Goal: Task Accomplishment & Management: Manage account settings

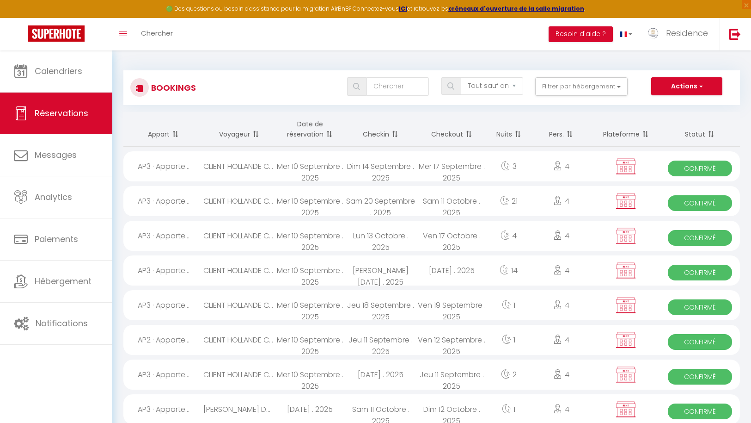
select select "not_cancelled"
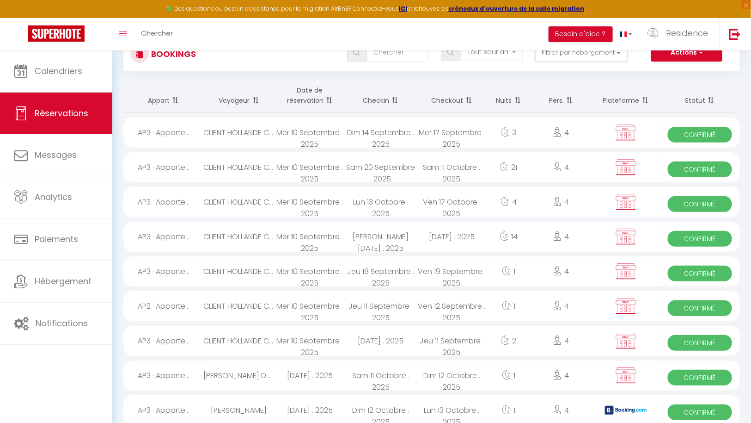
scroll to position [31, 0]
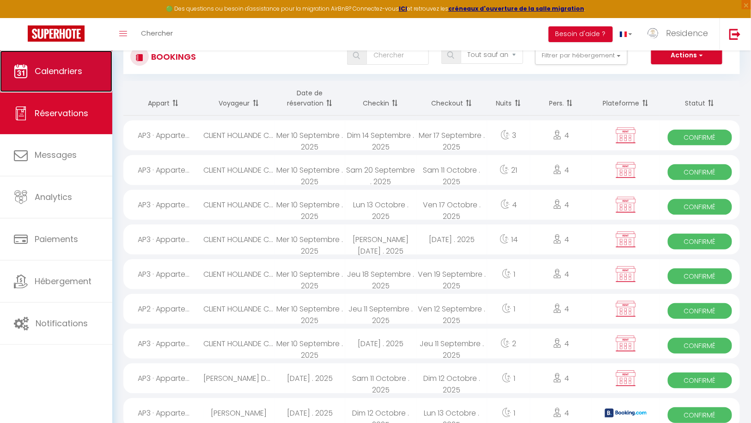
click at [70, 75] on span "Calendriers" at bounding box center [59, 71] width 48 height 12
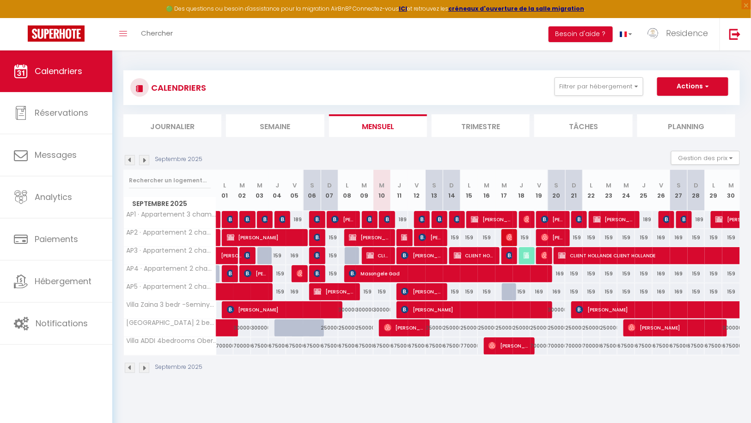
click at [142, 159] on img at bounding box center [144, 160] width 10 height 10
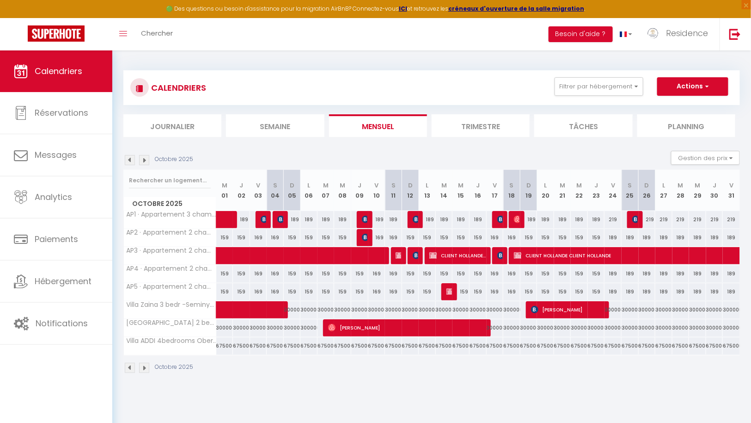
click at [145, 160] on img at bounding box center [144, 160] width 10 height 10
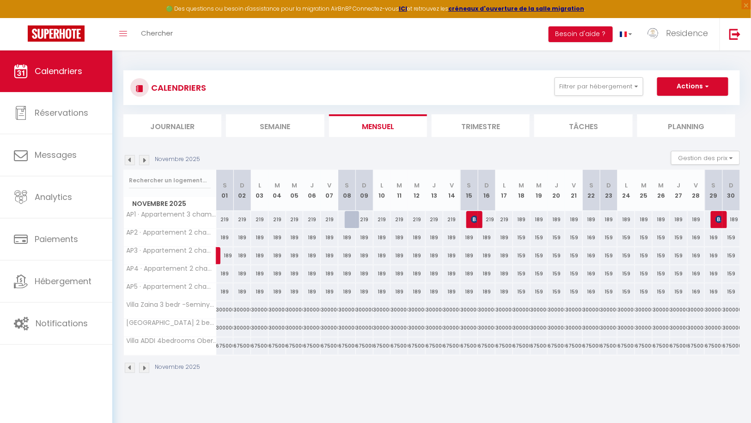
click at [145, 160] on img at bounding box center [144, 160] width 10 height 10
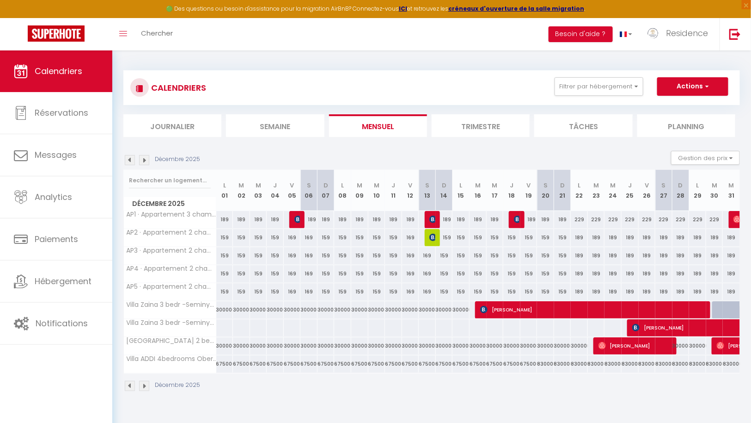
click at [145, 160] on img at bounding box center [144, 160] width 10 height 10
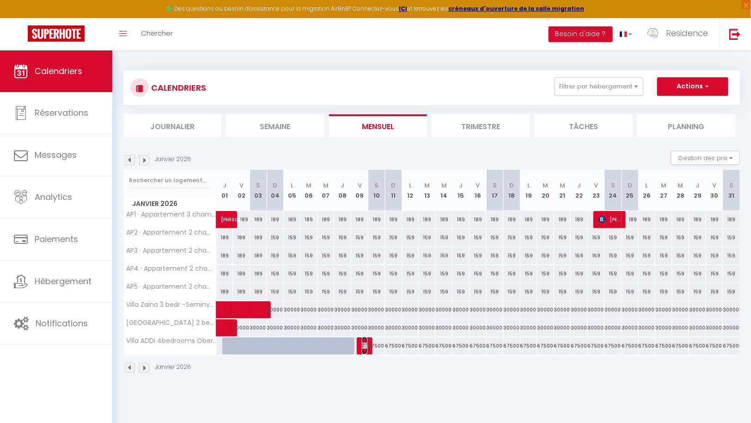
click at [365, 344] on img at bounding box center [365, 345] width 7 height 7
select select "OK"
select select "KO"
select select "0"
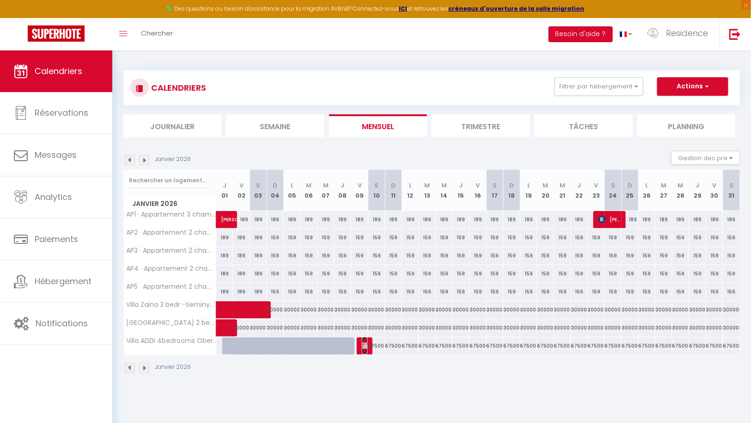
select select "1"
select select
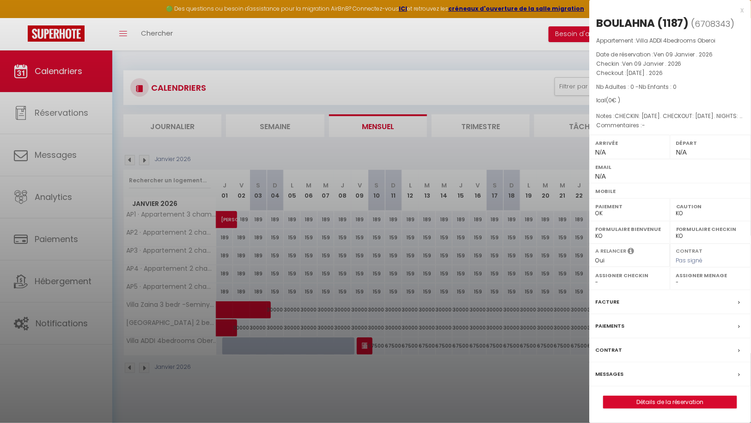
click at [622, 344] on div "Contrat" at bounding box center [671, 350] width 162 height 24
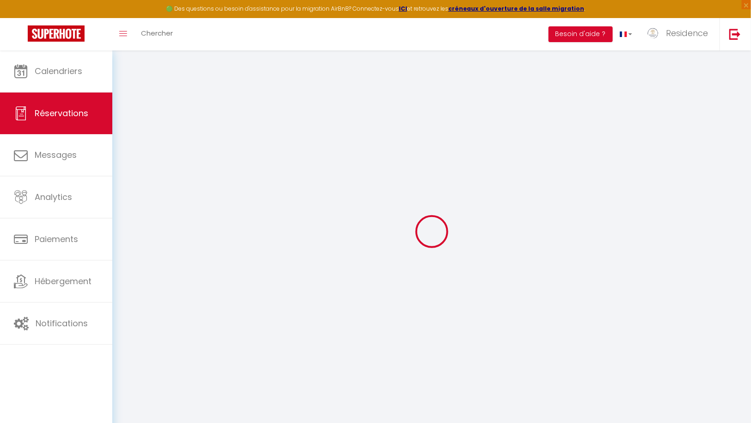
select select
checkbox input "false"
type textarea "CHECKIN: [DATE]. CHECKOUT: [DATE]. NIGHTS: 1. PROPERTY: Villa Addi 1."
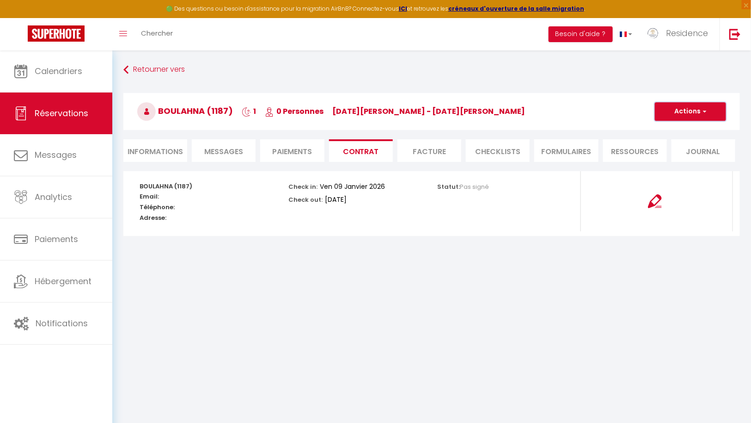
click at [703, 108] on span "button" at bounding box center [704, 111] width 6 height 8
click at [582, 105] on h3 "BOULAHNA (1187) 1 0 Personnes [DATE][PERSON_NAME] - [DATE][PERSON_NAME]" at bounding box center [431, 111] width 617 height 37
click at [162, 148] on li "Informations" at bounding box center [155, 150] width 64 height 23
select select
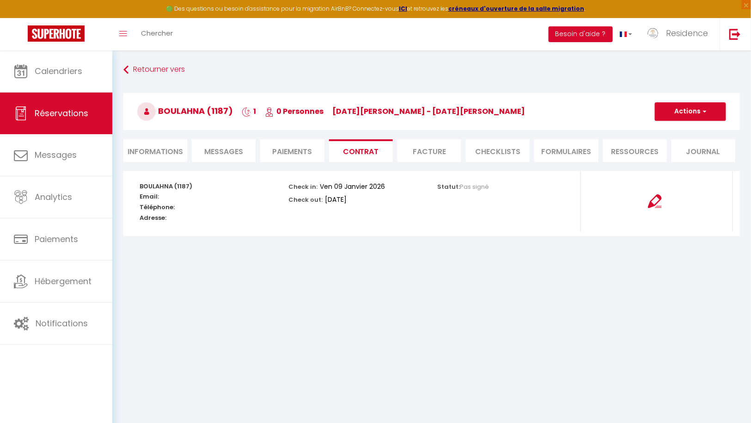
select select
type textarea "CHECKIN: [DATE]. CHECKOUT: [DATE]. NIGHTS: 1. PROPERTY: Villa Addi 1."
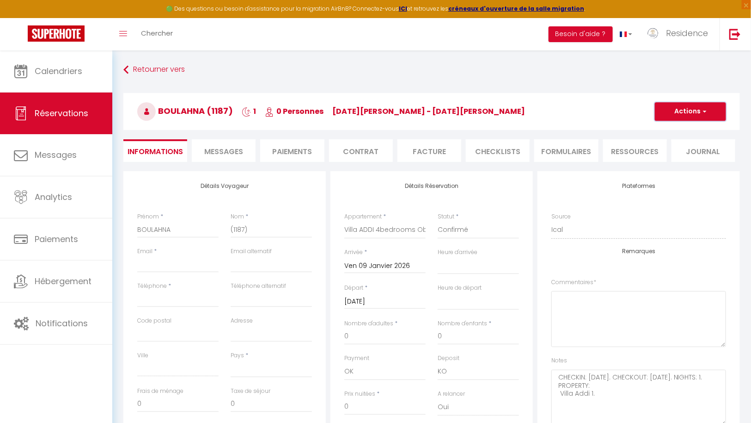
click at [705, 109] on span "button" at bounding box center [704, 111] width 6 height 8
click at [683, 153] on link "Supprimer" at bounding box center [681, 156] width 73 height 12
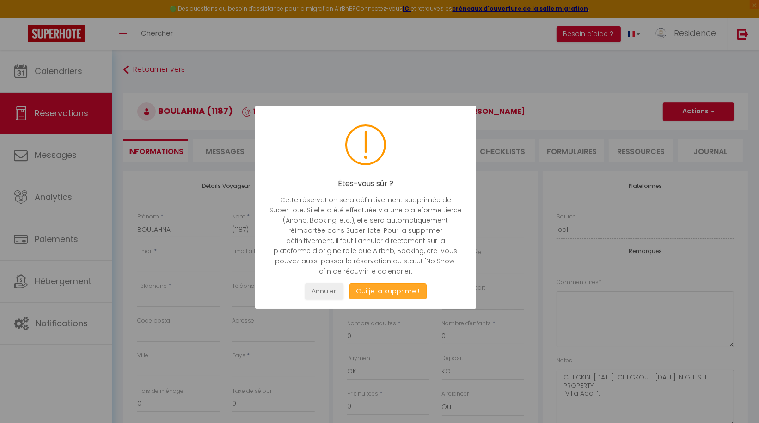
click at [393, 290] on button "Oui je la supprime !" at bounding box center [388, 291] width 77 height 16
select select "not_cancelled"
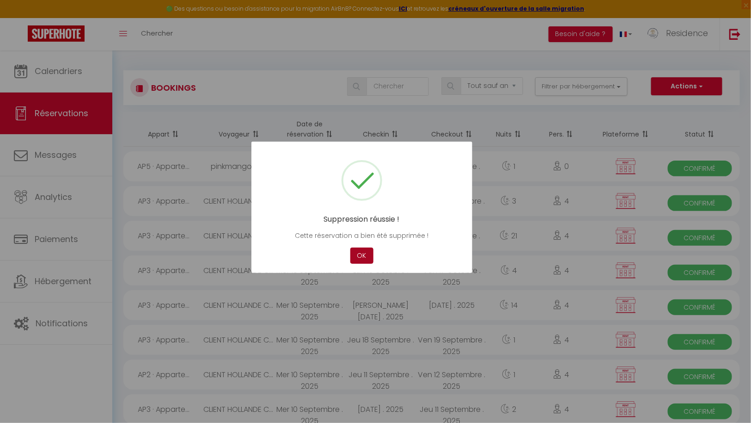
click at [360, 254] on button "OK" at bounding box center [362, 255] width 23 height 16
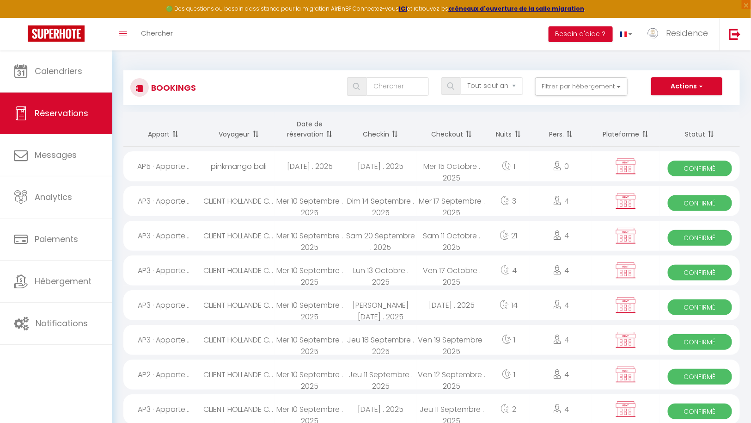
click at [405, 165] on div "[DATE] . 2025" at bounding box center [380, 166] width 71 height 30
select select "OK"
select select "KO"
select select "0"
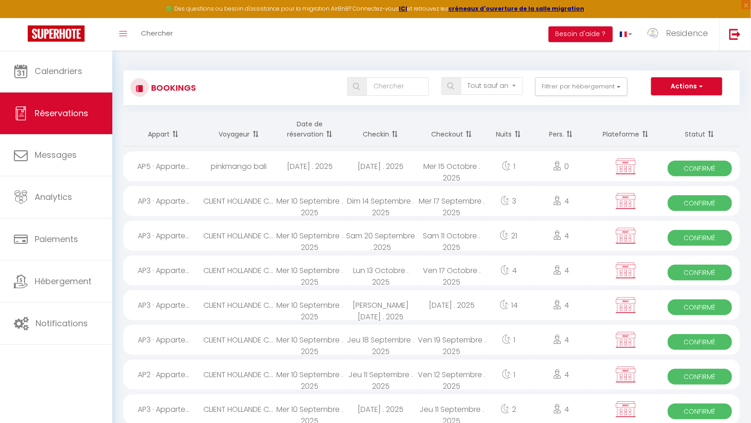
select select "1"
select select
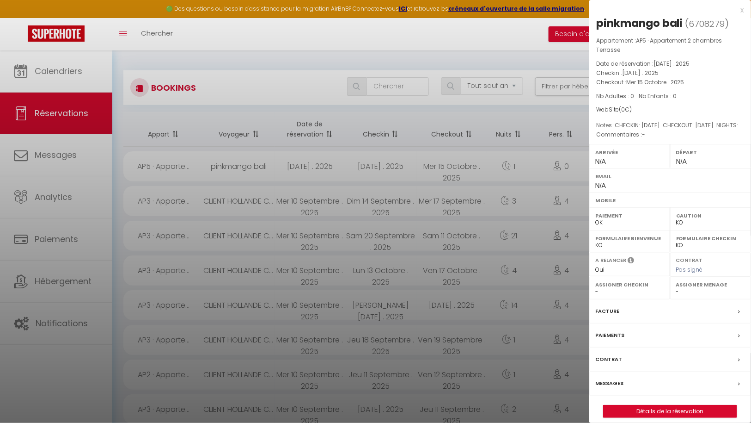
click at [641, 308] on div "Facture" at bounding box center [671, 311] width 162 height 24
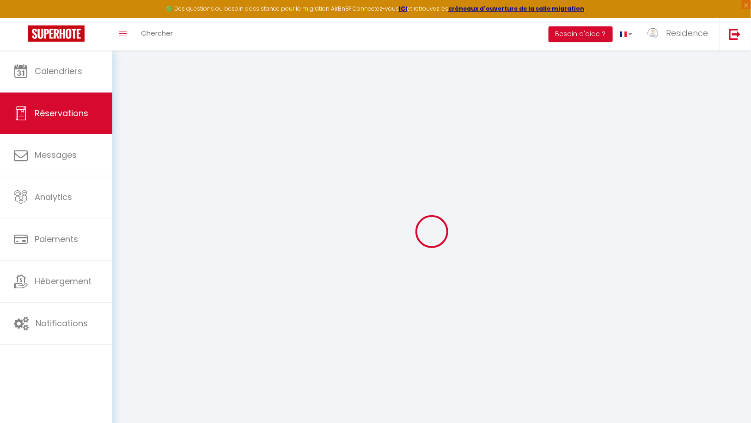
select select
checkbox input "false"
select select
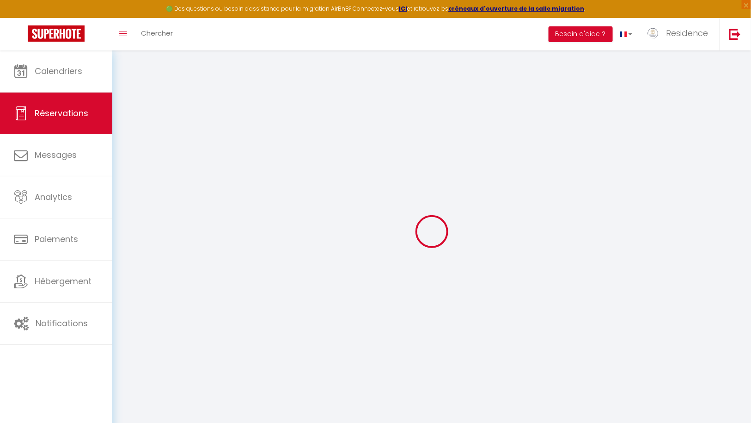
select select
checkbox input "false"
type textarea "CHECKIN: [DATE]. CHECKOUT: [DATE]. NIGHTS: 1. PROPERTY: Appartement Nusa [STREE…"
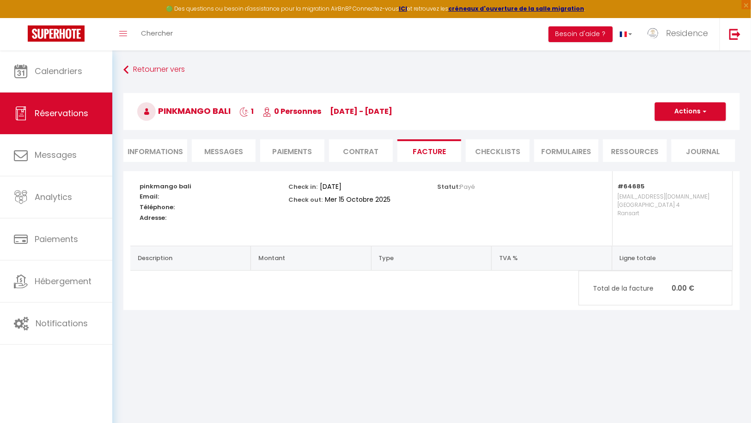
click at [171, 147] on li "Informations" at bounding box center [155, 150] width 64 height 23
select select
type textarea "CHECKIN: [DATE]. CHECKOUT: [DATE]. NIGHTS: 1. PROPERTY: Appartement Nusa [STREE…"
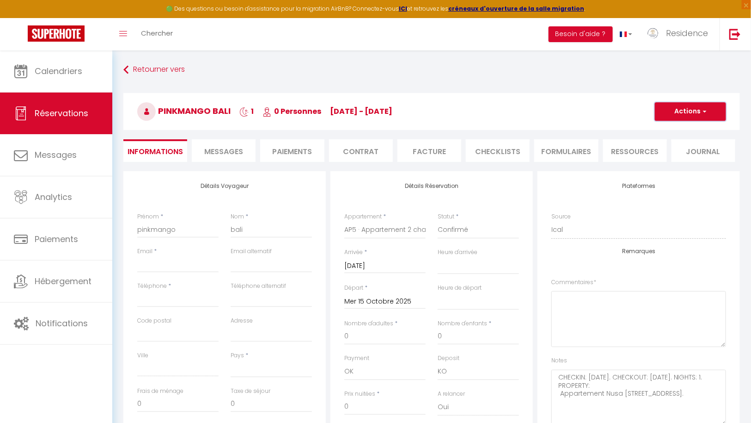
click at [703, 106] on button "Actions" at bounding box center [690, 111] width 71 height 18
click at [676, 157] on link "Supprimer" at bounding box center [681, 156] width 73 height 12
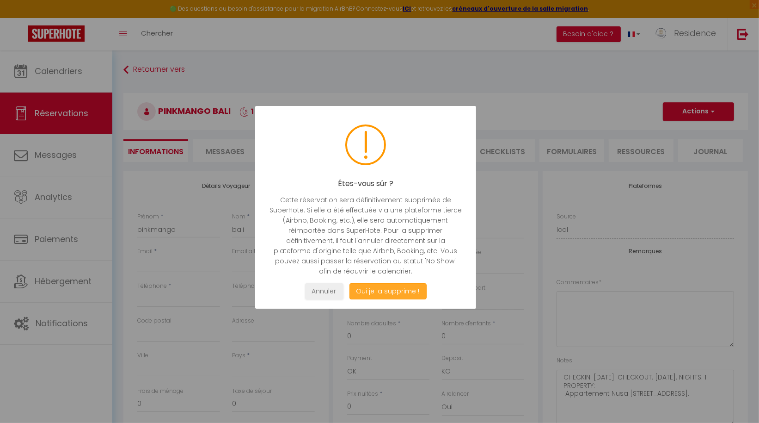
click at [391, 293] on button "Oui je la supprime !" at bounding box center [388, 291] width 77 height 16
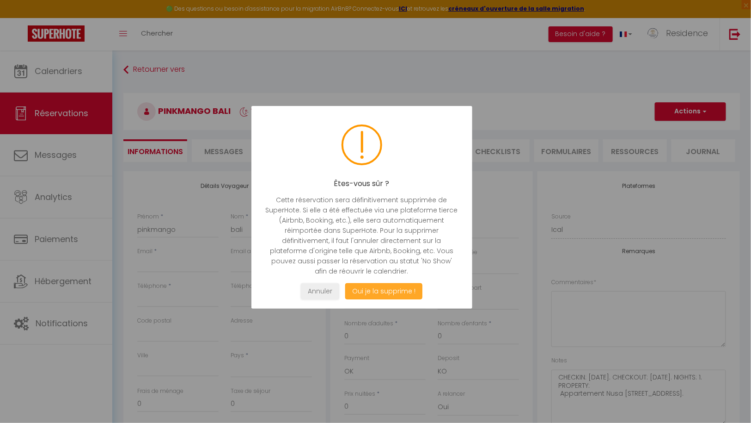
select select "not_cancelled"
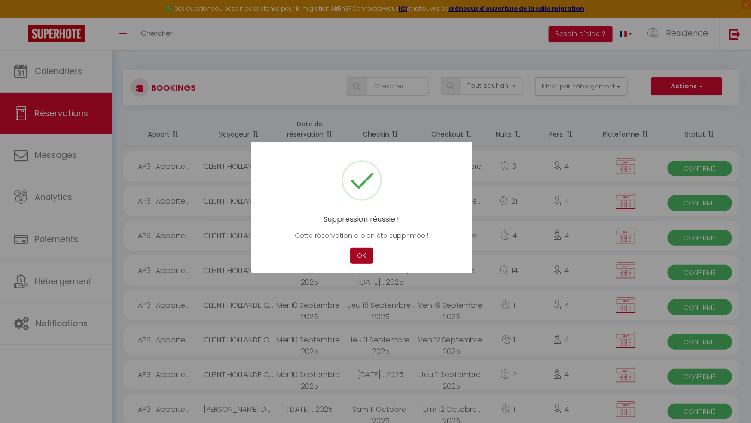
click at [363, 258] on button "OK" at bounding box center [362, 255] width 23 height 16
